Goal: Task Accomplishment & Management: Use online tool/utility

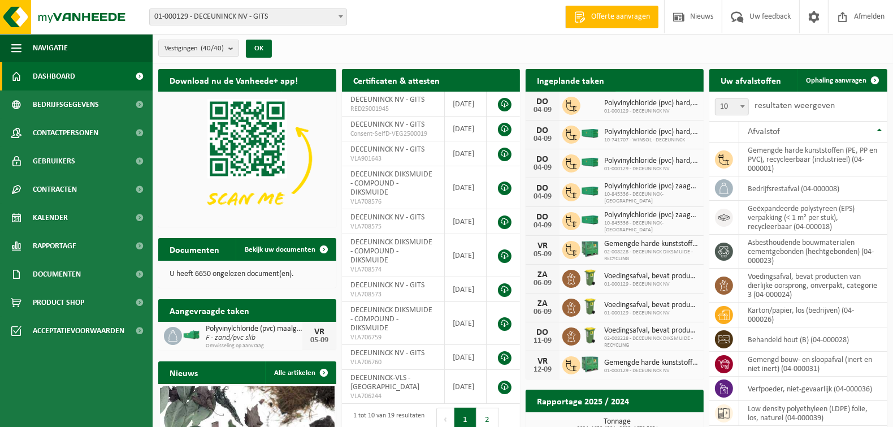
click at [648, 91] on link "Bekijk uw kalender" at bounding box center [659, 102] width 87 height 23
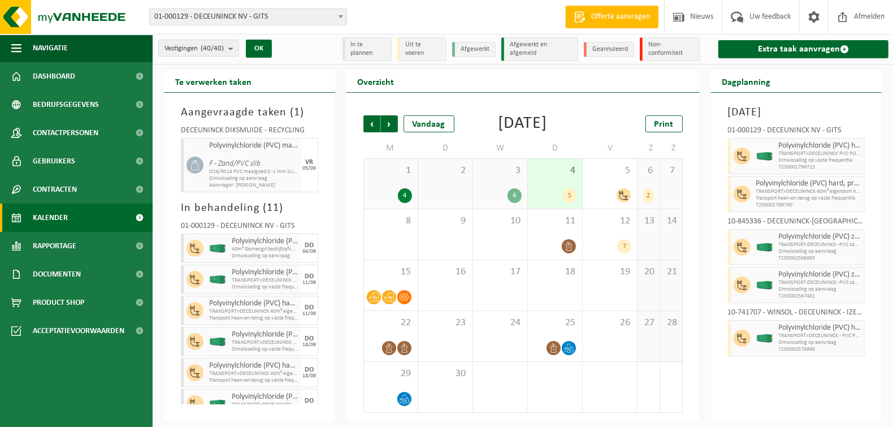
click at [217, 85] on h2 "Te verwerken taken" at bounding box center [213, 81] width 99 height 22
click at [795, 50] on link "Extra taak aanvragen" at bounding box center [804, 49] width 170 height 18
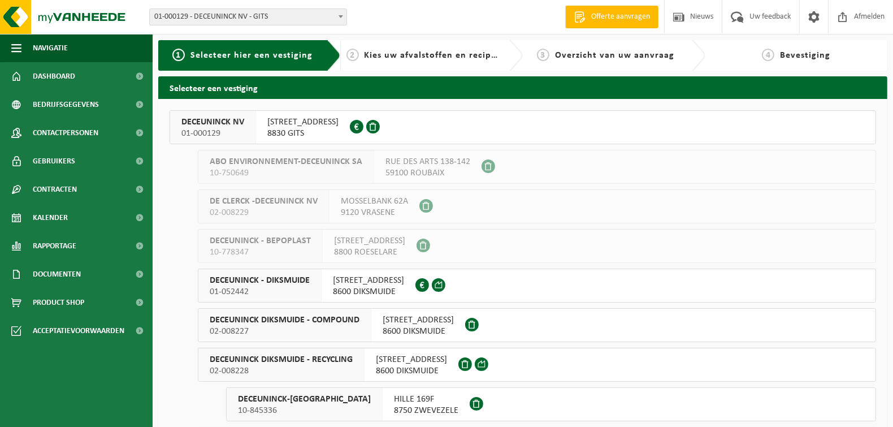
click at [206, 132] on span "01-000129" at bounding box center [212, 133] width 63 height 11
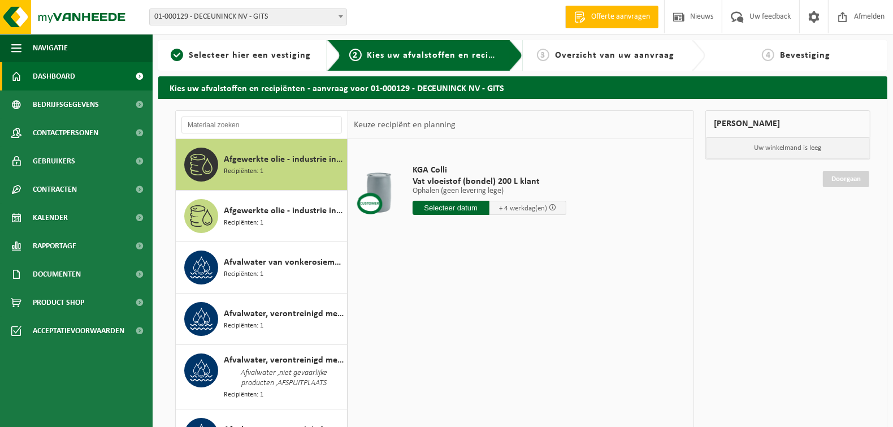
click at [59, 80] on span "Dashboard" at bounding box center [54, 76] width 42 height 28
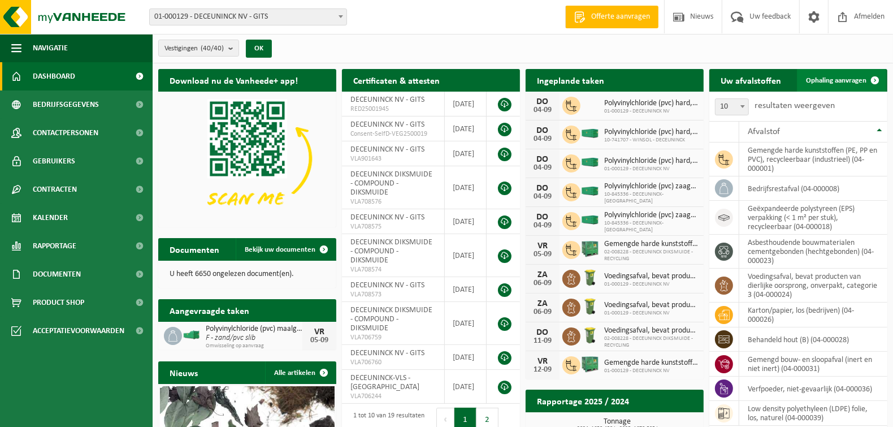
click at [830, 83] on span "Ophaling aanvragen" at bounding box center [836, 80] width 60 height 7
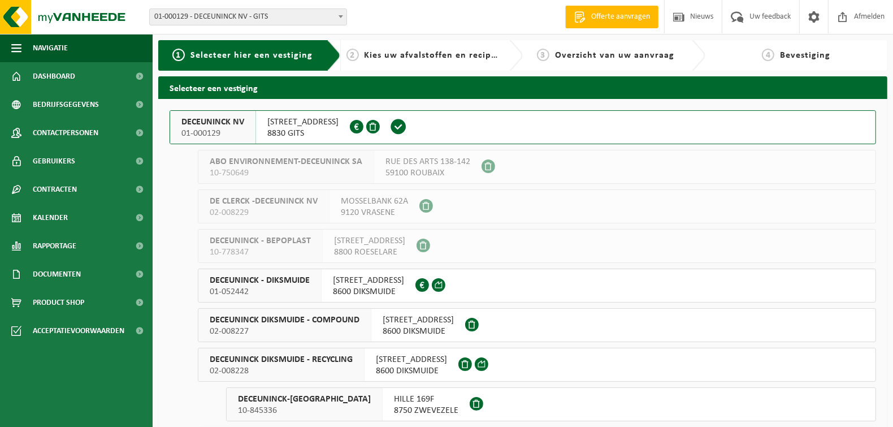
click at [259, 295] on span "01-052442" at bounding box center [260, 291] width 100 height 11
